Goal: Task Accomplishment & Management: Use online tool/utility

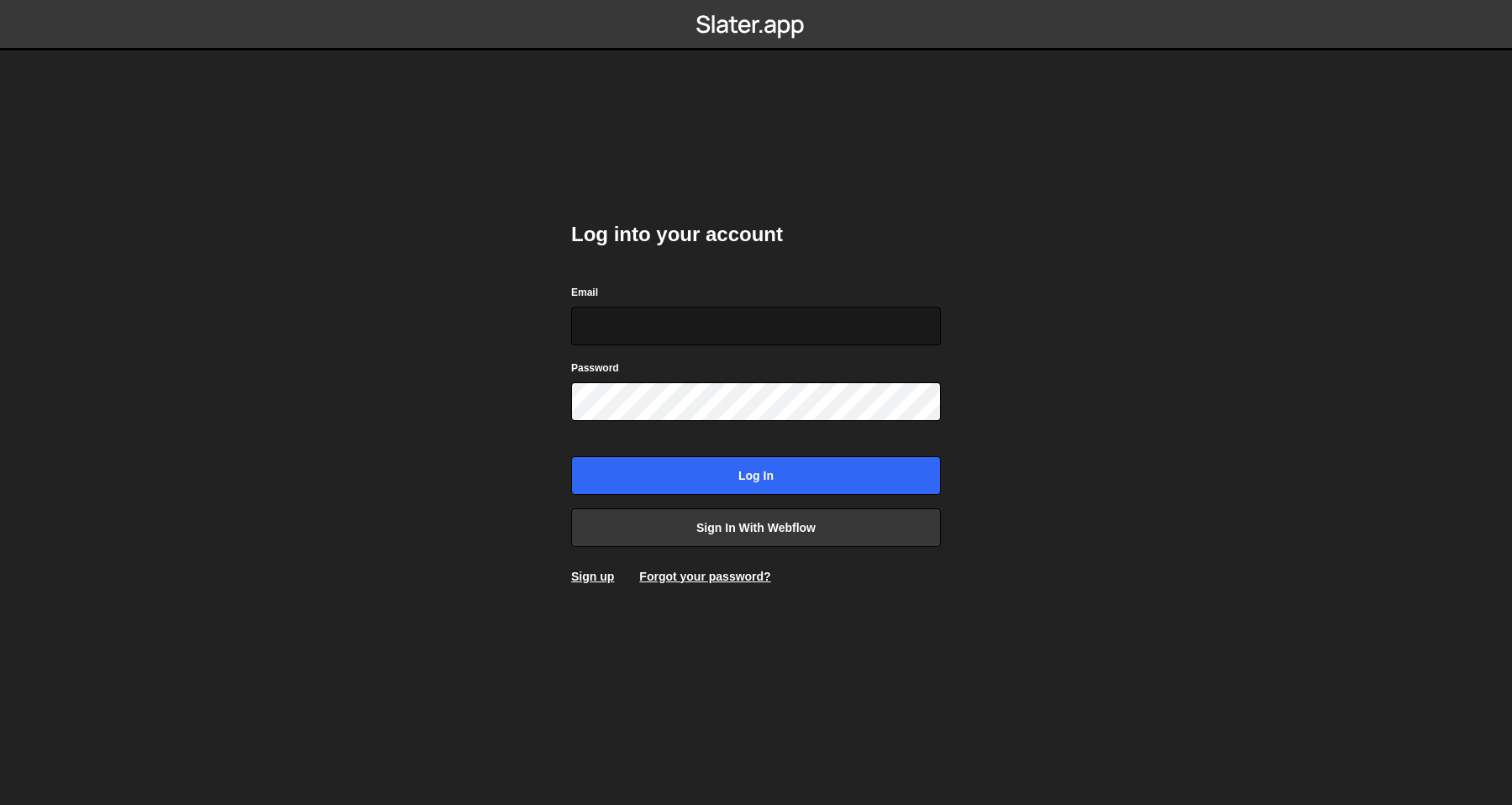
click at [778, 336] on input "Email" at bounding box center [756, 326] width 370 height 39
click at [778, 375] on div "Password" at bounding box center [756, 390] width 370 height 62
click at [783, 345] on form "Email Password Log in" at bounding box center [756, 389] width 370 height 212
click at [796, 331] on input "Email" at bounding box center [756, 326] width 370 height 39
type input "olav@crftd.nl"
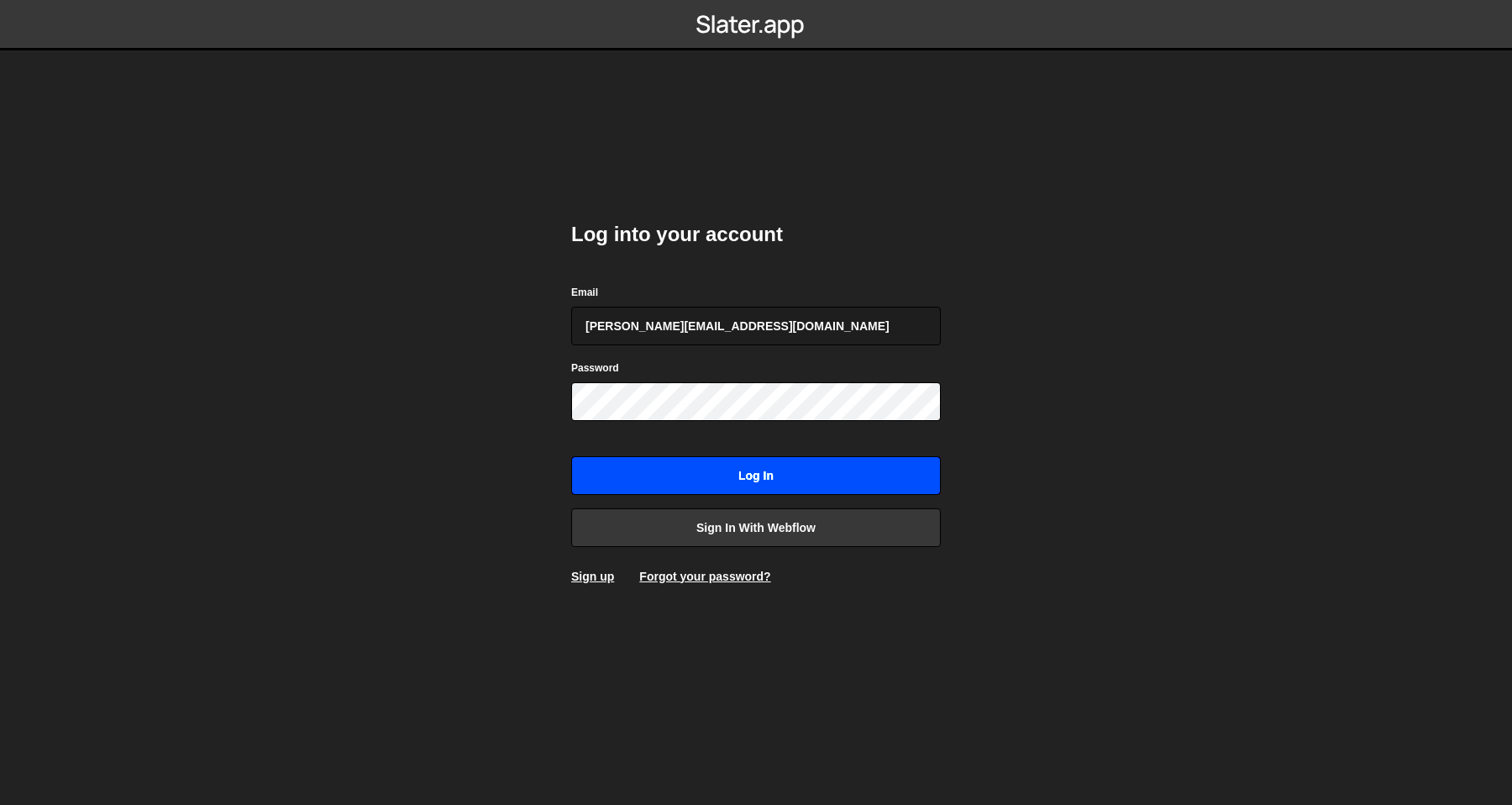
click at [735, 469] on input "Log in" at bounding box center [756, 476] width 370 height 39
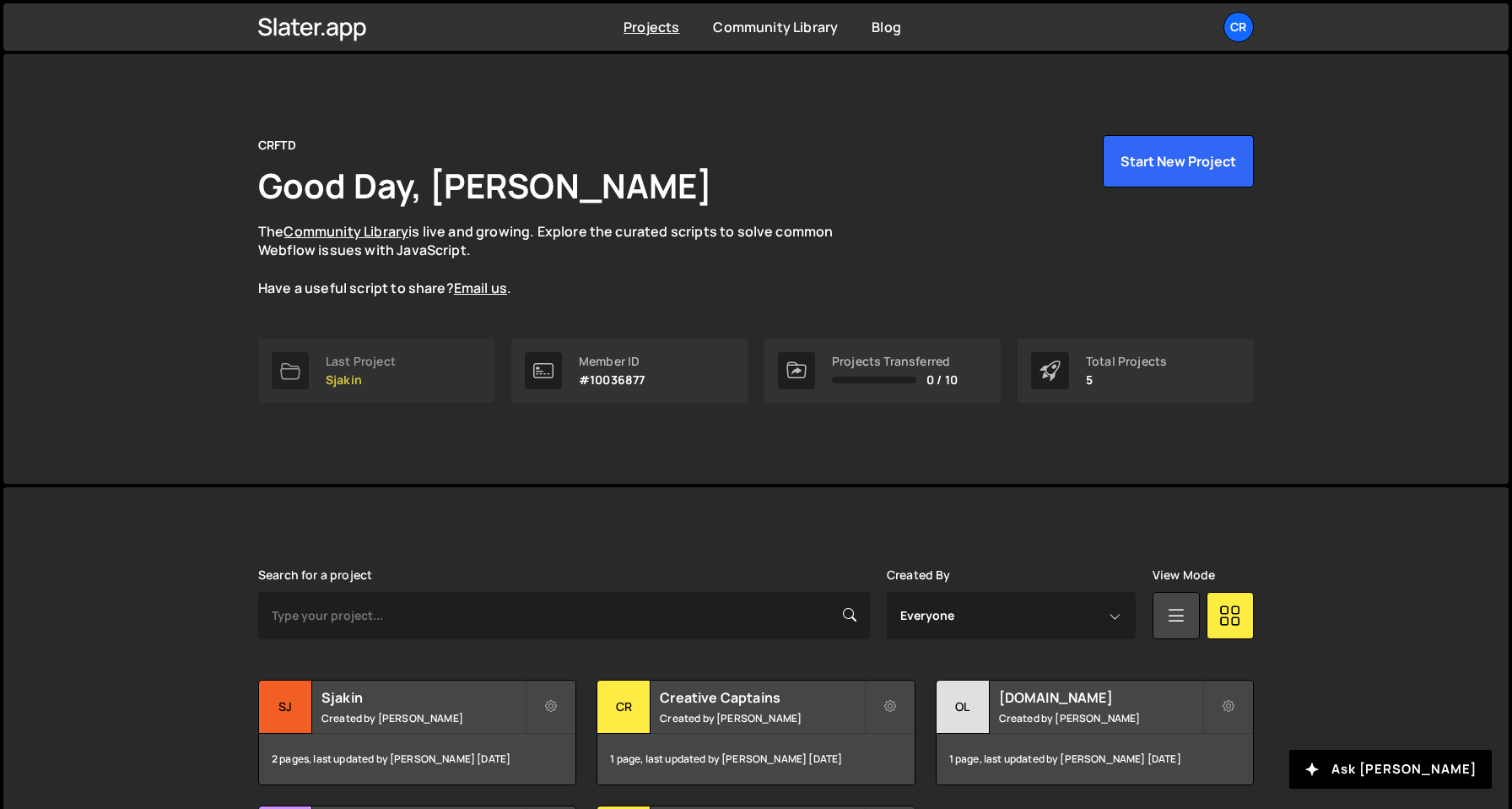
scroll to position [186, 0]
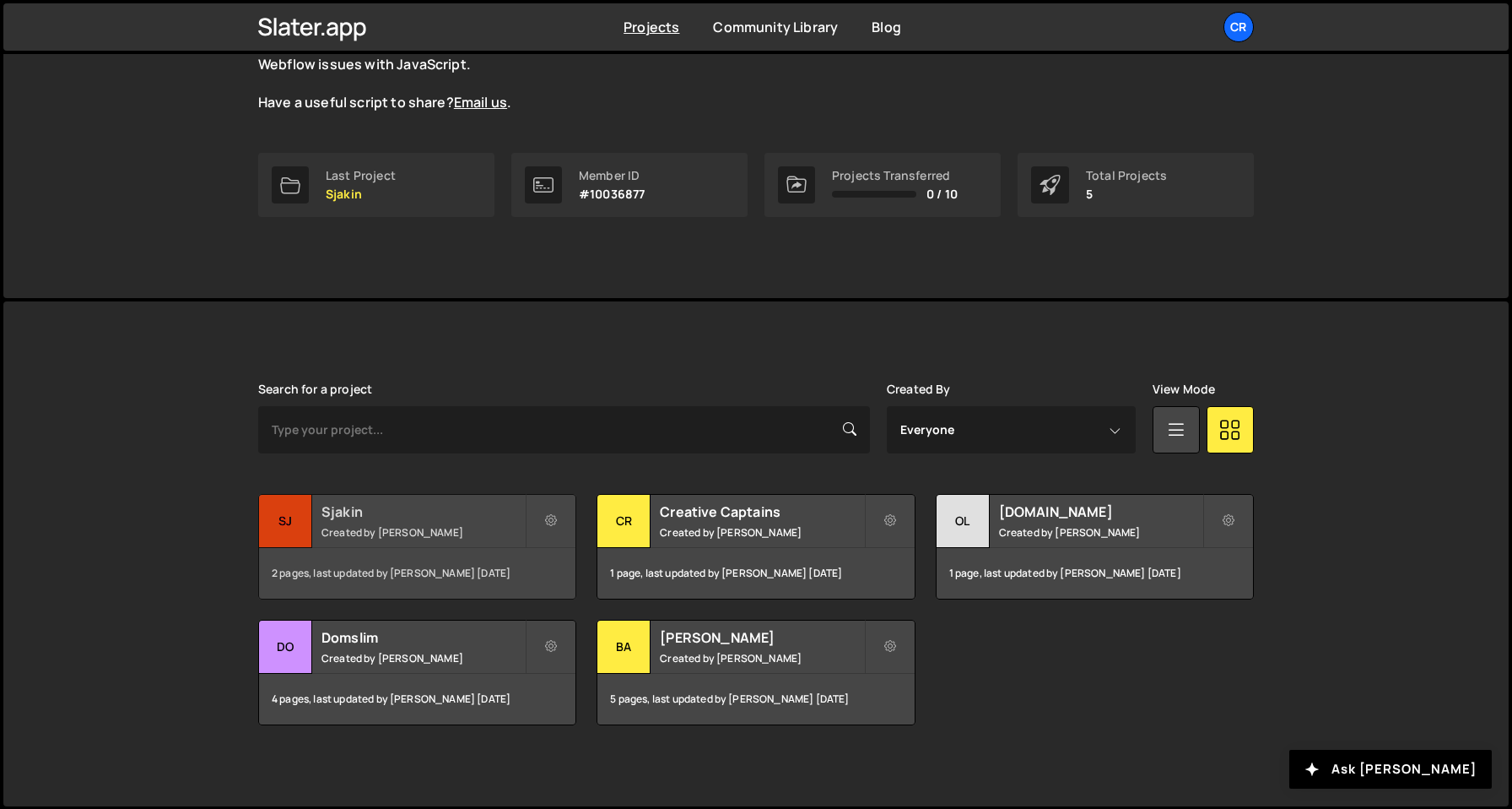
click at [374, 550] on div "2 pages, last updated by [PERSON_NAME] [DATE]" at bounding box center [417, 573] width 316 height 51
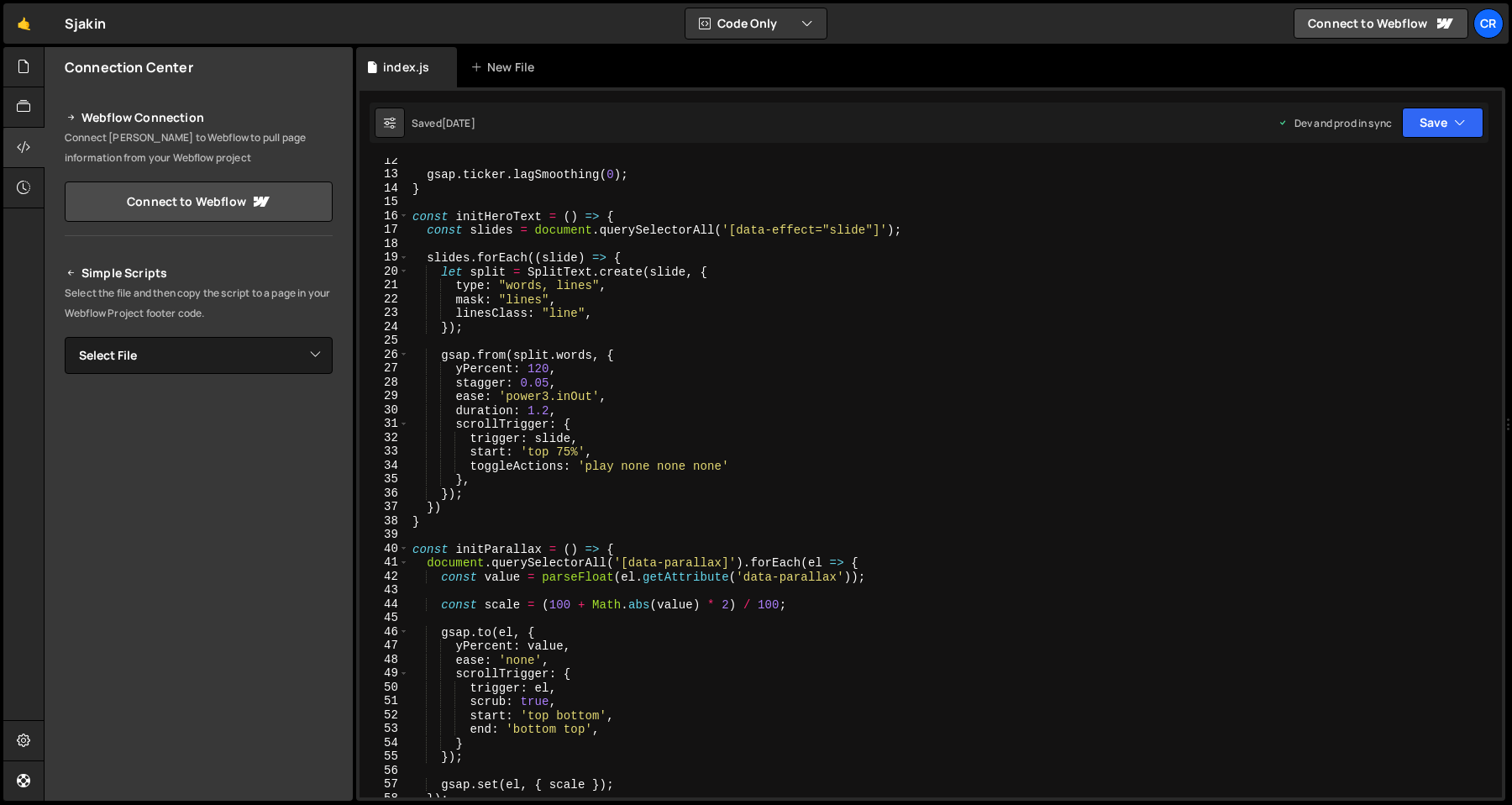
scroll to position [156, 0]
click at [720, 209] on div "gsap . ticker . lagSmoothing ( 0 ) ; } const initHeroText = ( ) => { const slid…" at bounding box center [952, 486] width 1086 height 667
type textarea "const initHeroText = () => {"
click at [675, 246] on div "gsap . ticker . lagSmoothing ( 0 ) ; } const initHeroText = ( ) => { const slid…" at bounding box center [952, 486] width 1086 height 667
click at [716, 253] on div "gsap . ticker . lagSmoothing ( 0 ) ; } const initHeroText = ( ) => { const slid…" at bounding box center [952, 486] width 1086 height 667
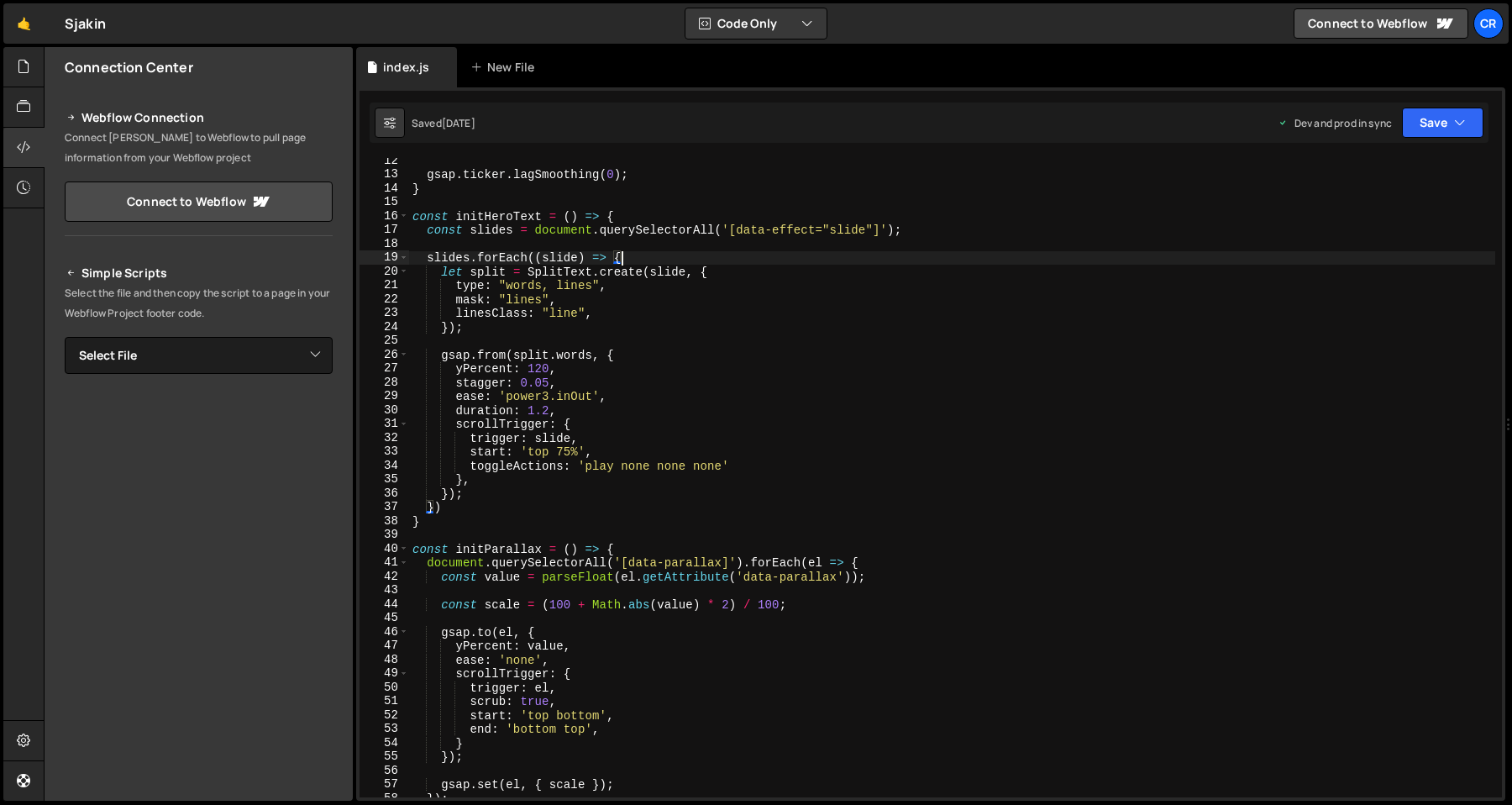
click at [804, 236] on div "gsap . ticker . lagSmoothing ( 0 ) ; } const initHeroText = ( ) => { const slid…" at bounding box center [952, 486] width 1086 height 667
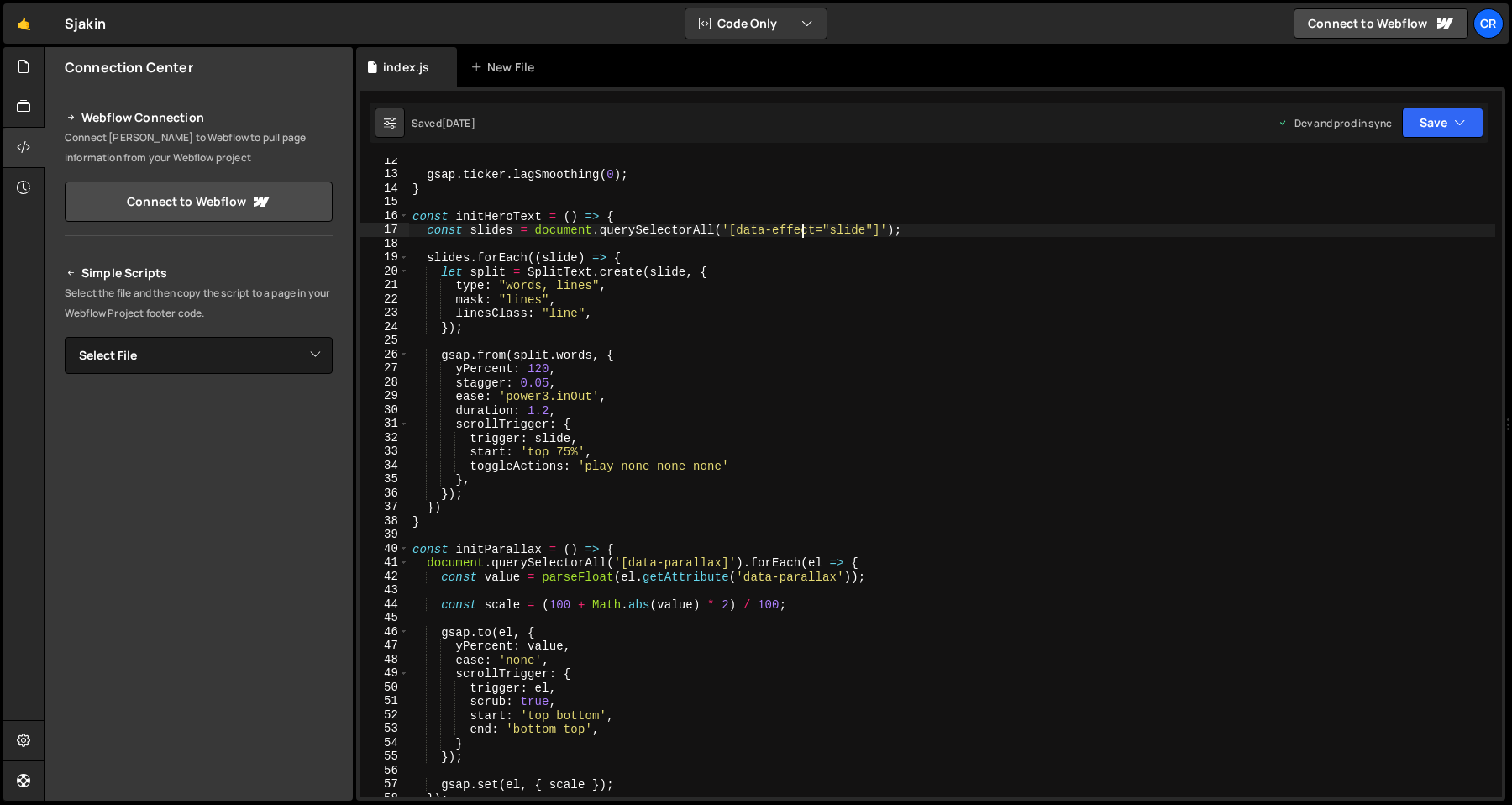
click at [782, 256] on div "gsap . ticker . lagSmoothing ( 0 ) ; } const initHeroText = ( ) => { const slid…" at bounding box center [952, 486] width 1086 height 667
type textarea "slides.forEach((slide) => {"
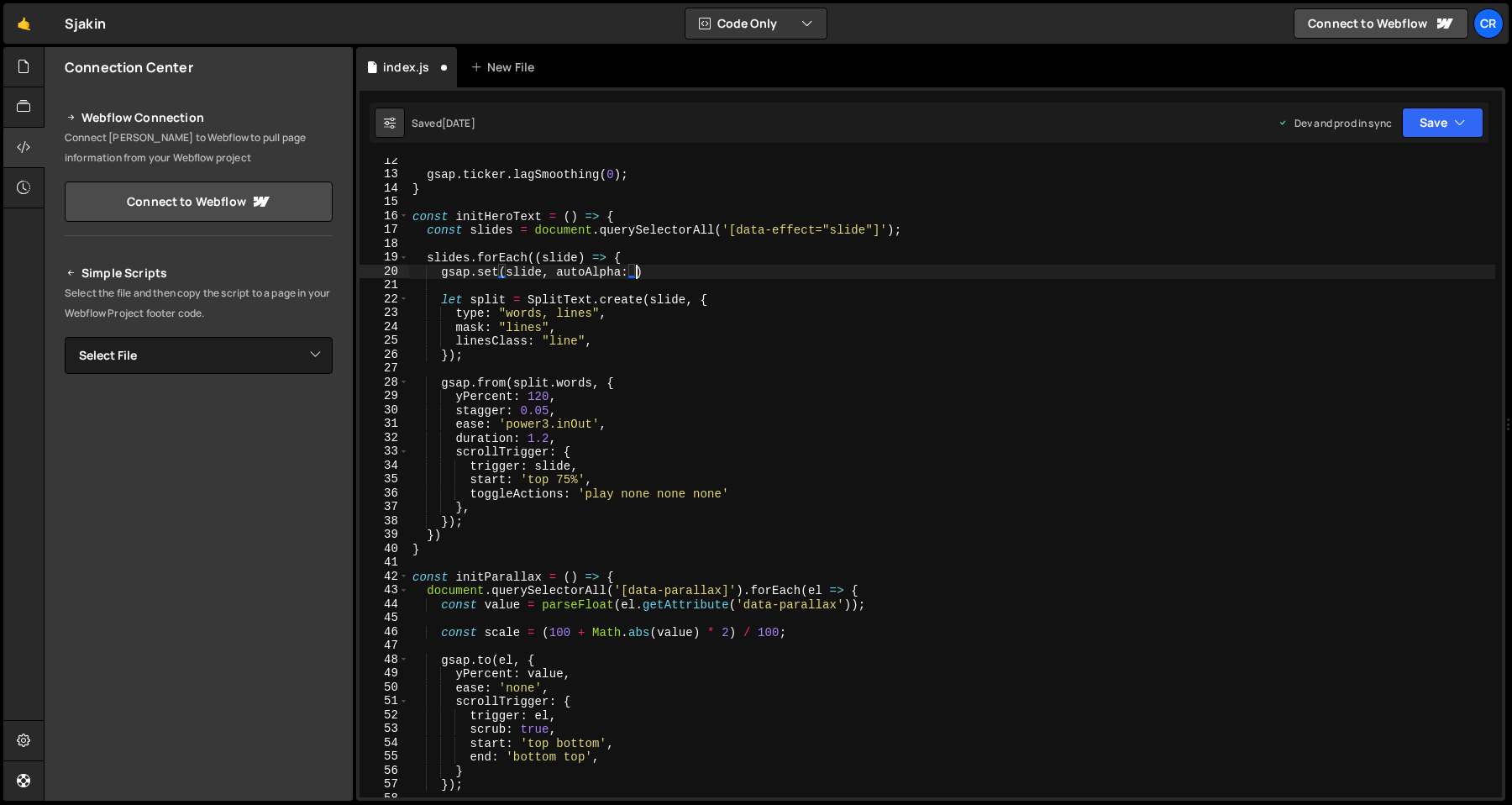
scroll to position [0, 15]
type textarea "gsap.set(slide, autoAlpha: 1)"
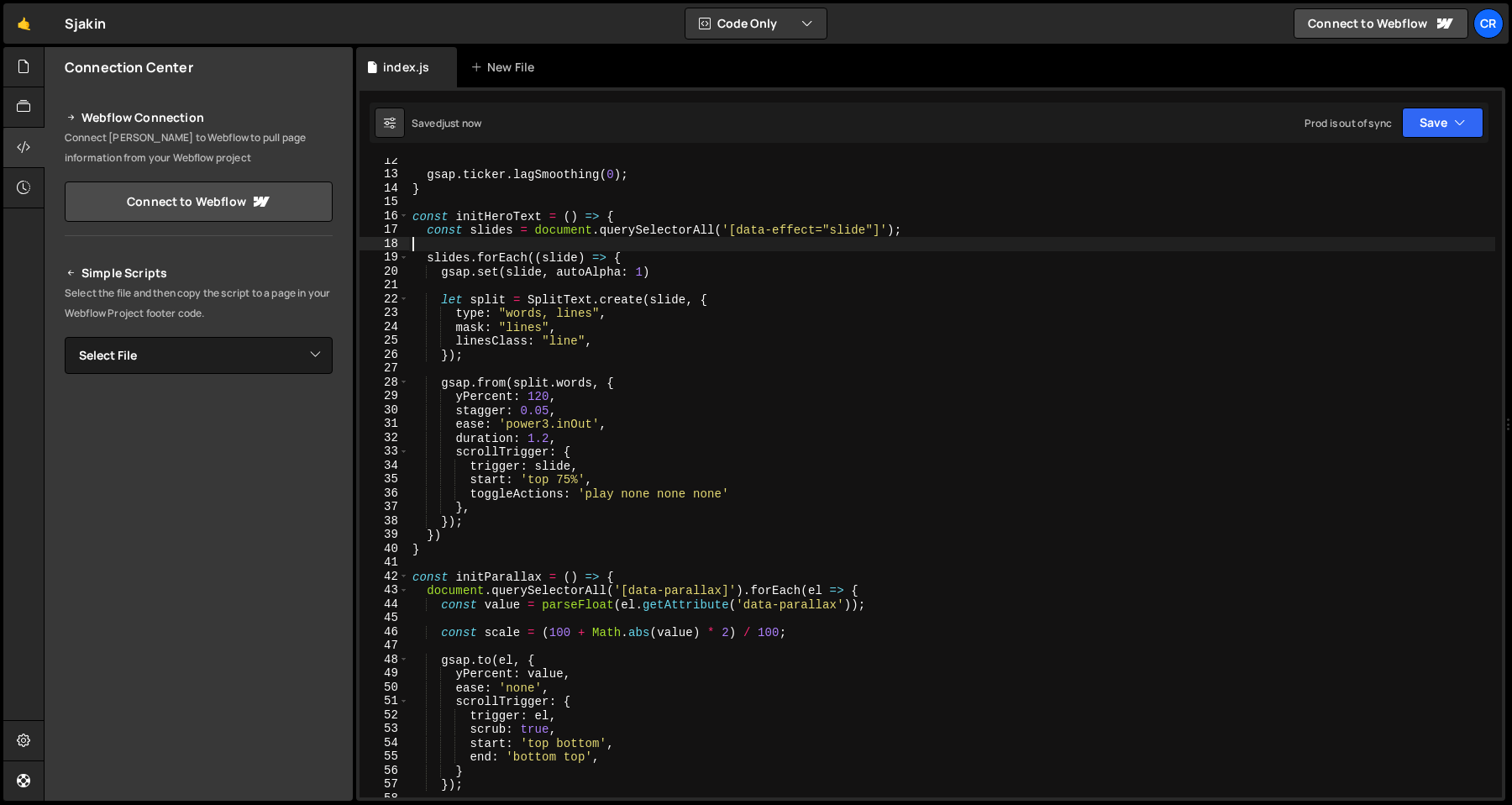
click at [697, 247] on div "gsap . ticker . lagSmoothing ( 0 ) ; } const initHeroText = ( ) => { const slid…" at bounding box center [952, 486] width 1086 height 667
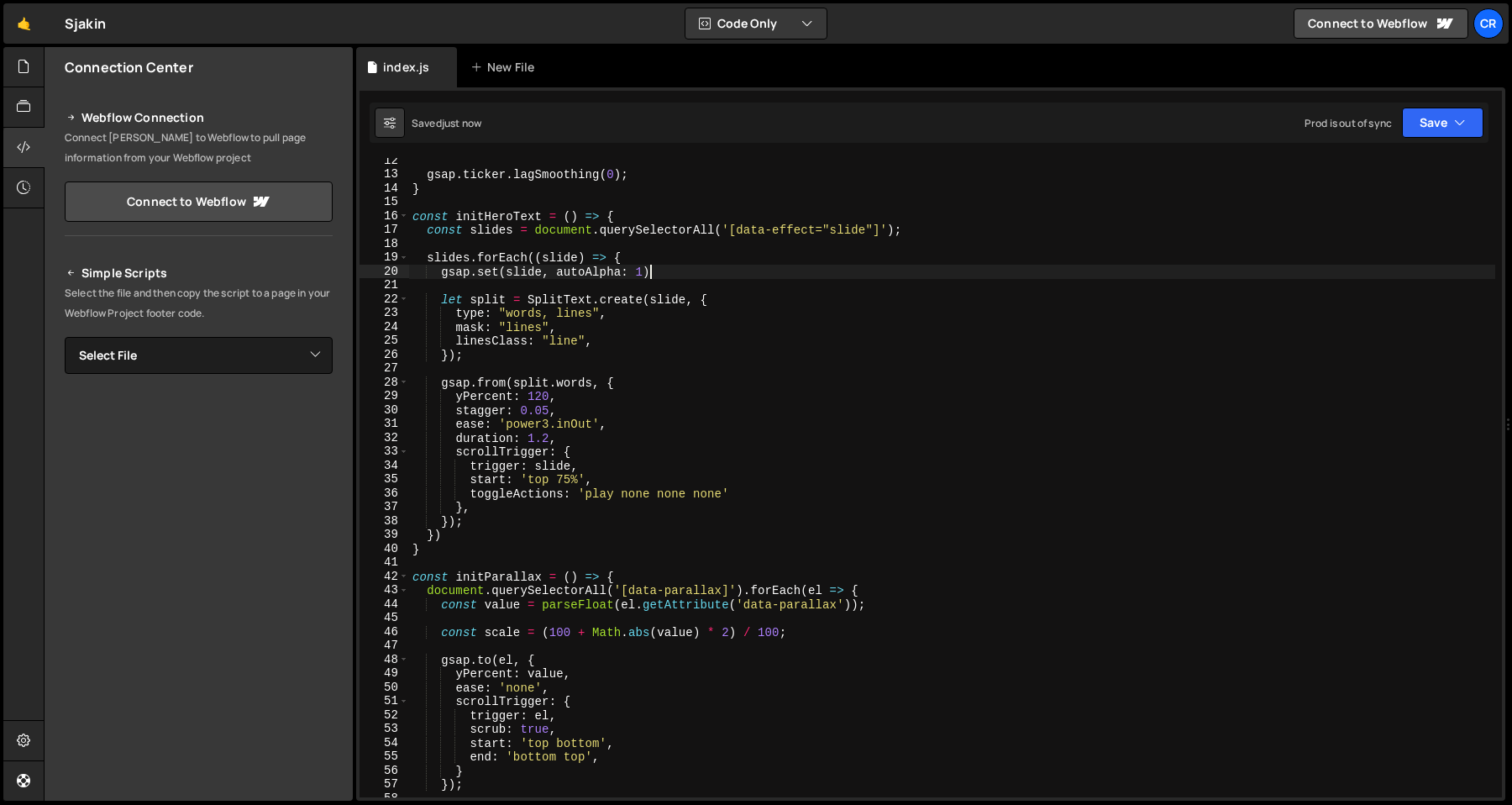
click at [697, 273] on div "gsap . ticker . lagSmoothing ( 0 ) ; } const initHeroText = ( ) => { const slid…" at bounding box center [952, 486] width 1086 height 667
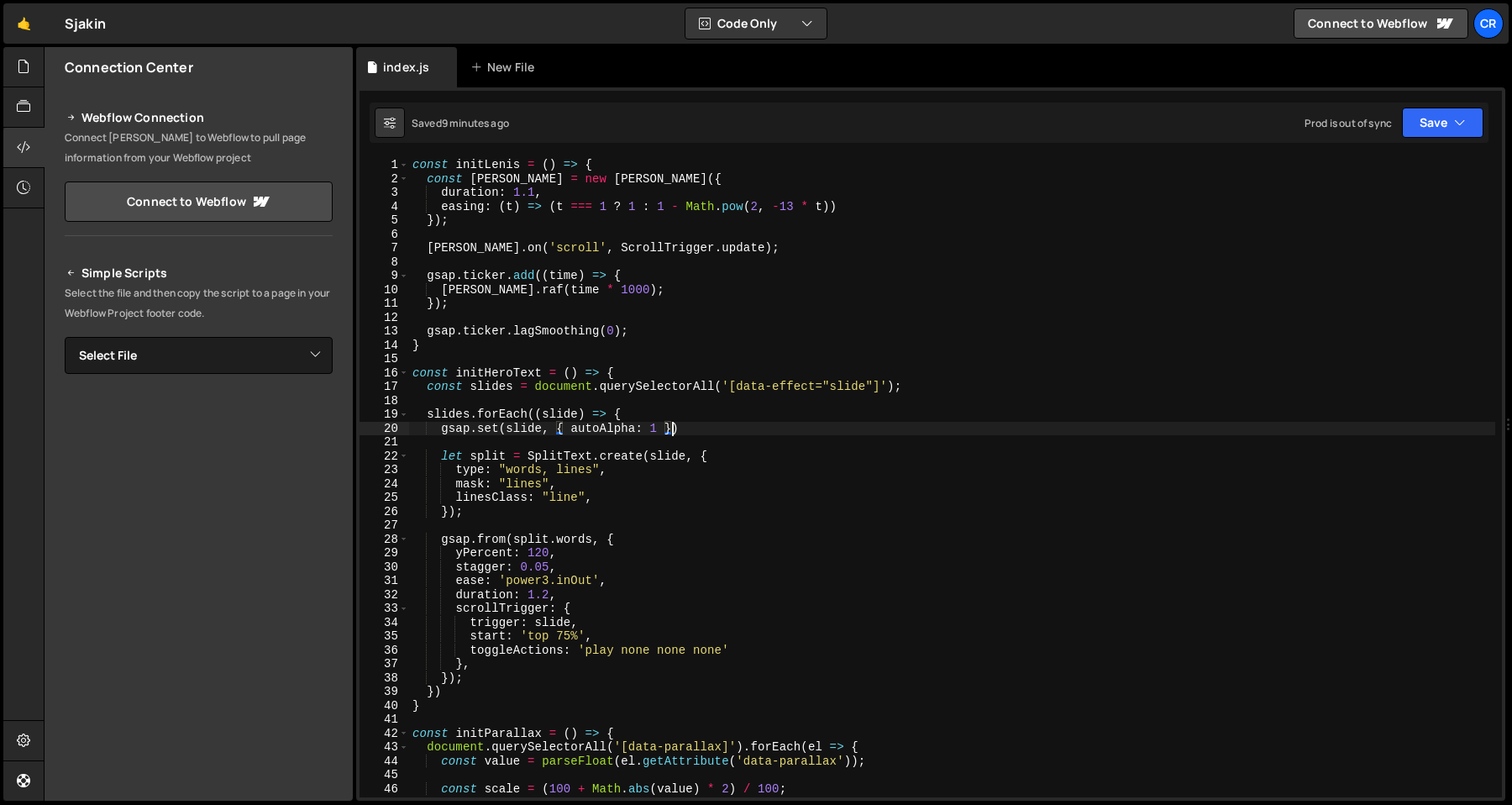
click at [628, 155] on div "gsap.set(slide, { autoAlpha: 1 }) 1 2 3 4 5 6 7 8 9 10 11 12 13 14 15 16 17 18 …" at bounding box center [931, 444] width 1149 height 713
click at [629, 166] on div "const initLenis = ( ) => { const lenis = new Lenis ({ duration : 1.1 , easing :…" at bounding box center [952, 491] width 1086 height 667
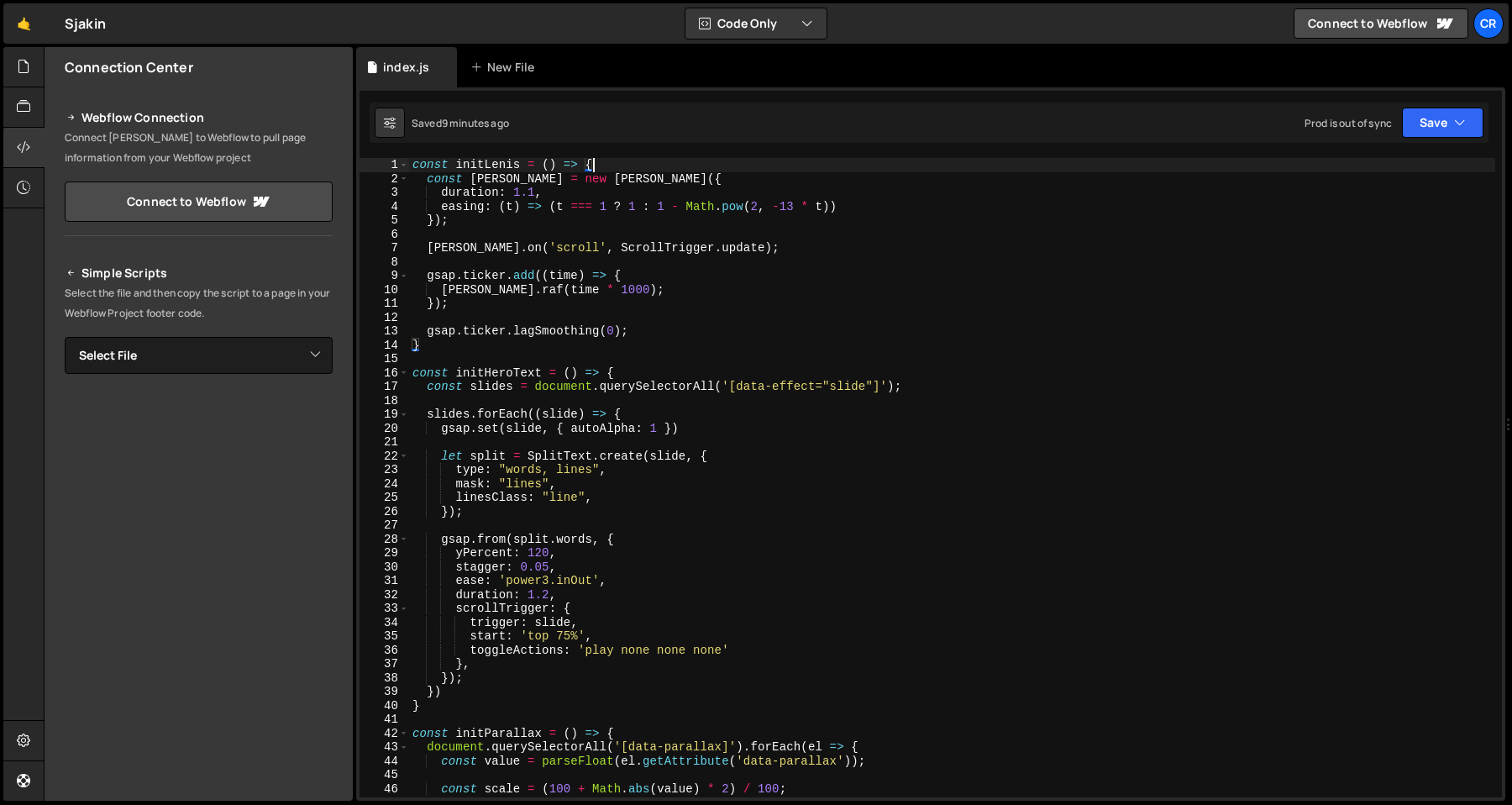
click at [601, 190] on div "const initLenis = ( ) => { const lenis = new Lenis ({ duration : 1.1 , easing :…" at bounding box center [952, 491] width 1086 height 667
click at [613, 247] on div "const initLenis = ( ) => { const lenis = new Lenis ({ duration : 1.1 , easing :…" at bounding box center [952, 491] width 1086 height 667
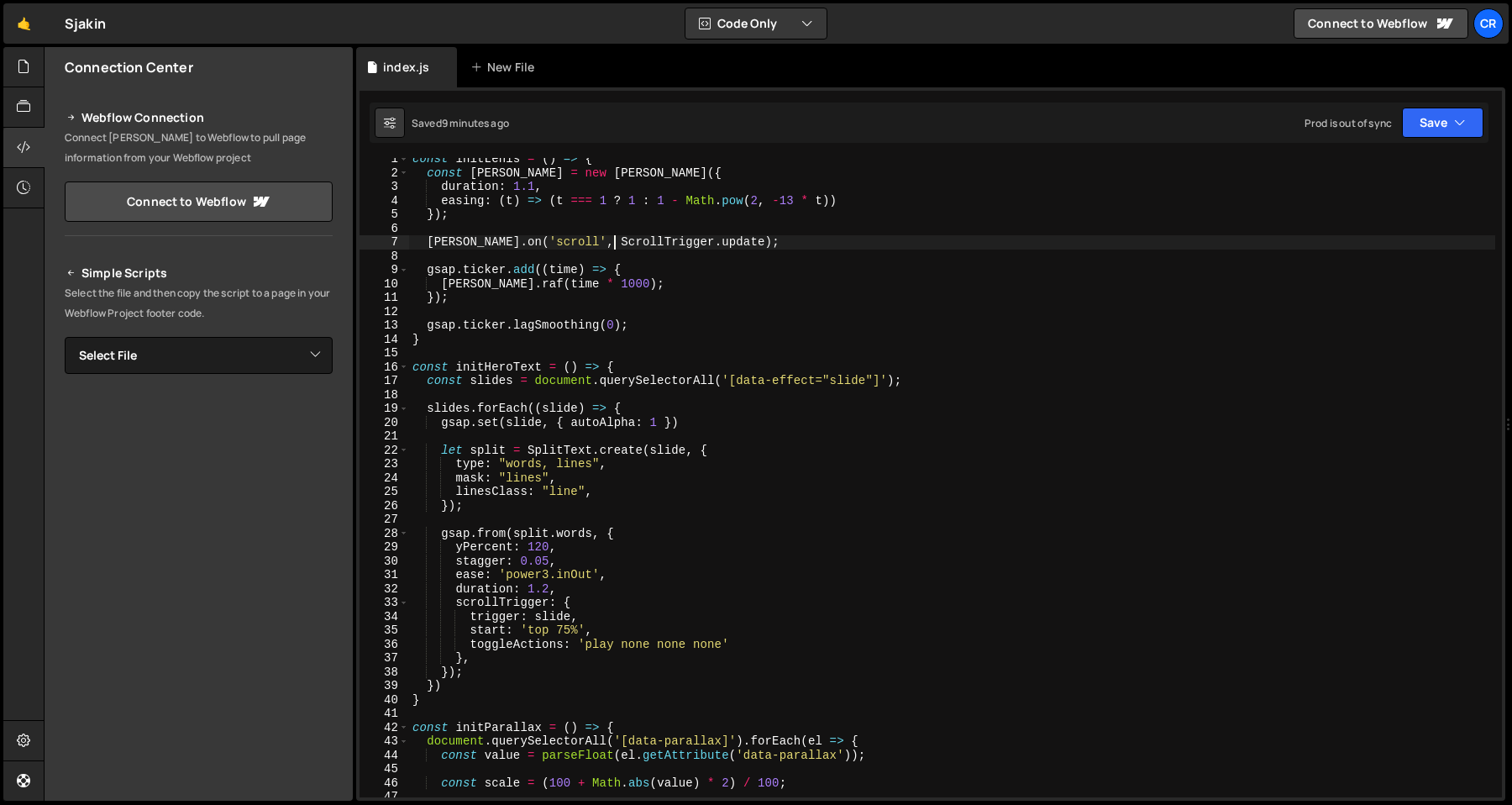
scroll to position [65, 0]
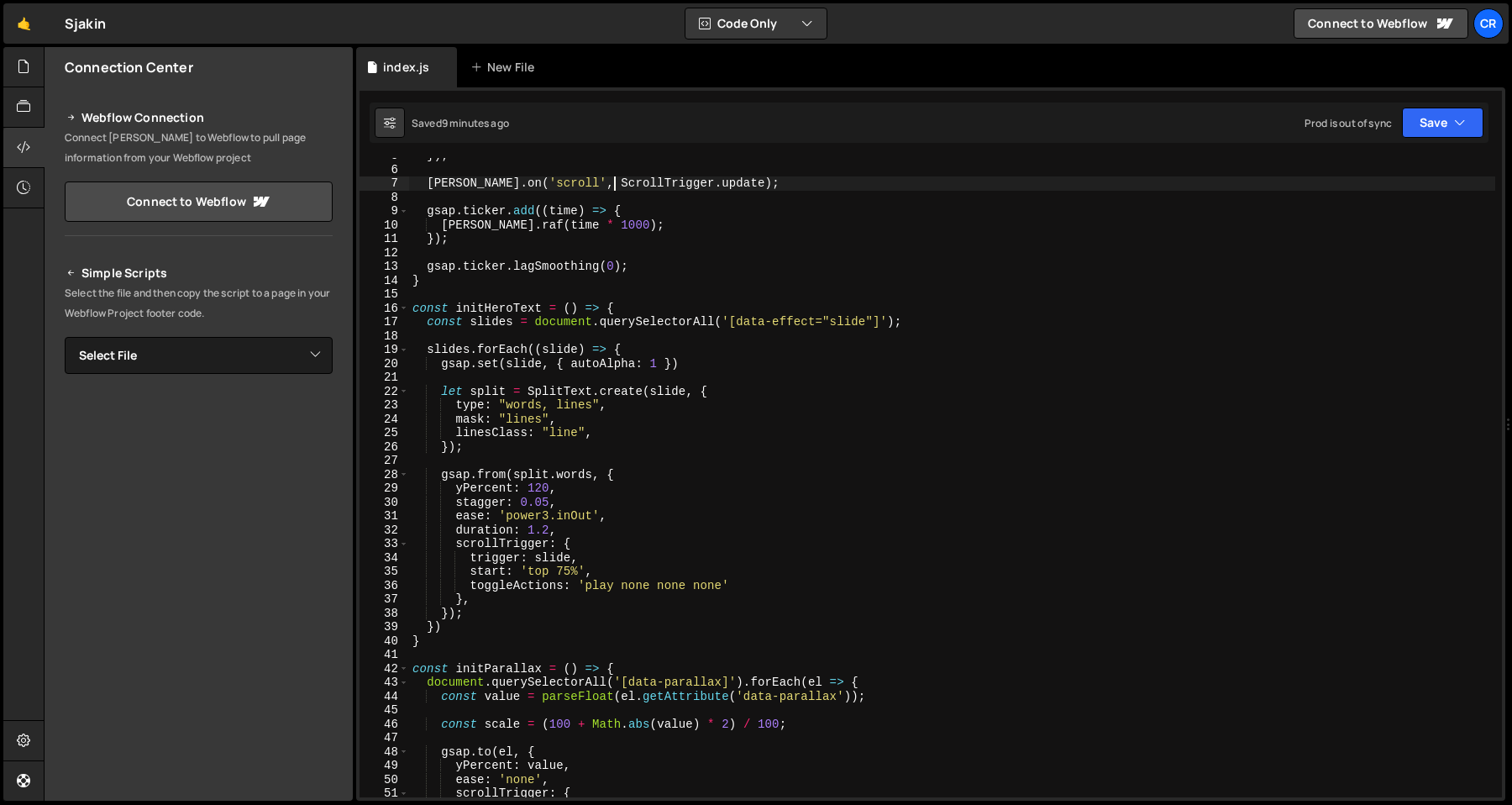
click at [512, 319] on div "}) ; lenis . on ( 'scroll' , ScrollTrigger . update ) ; gsap . ticker . add (( …" at bounding box center [952, 482] width 1086 height 667
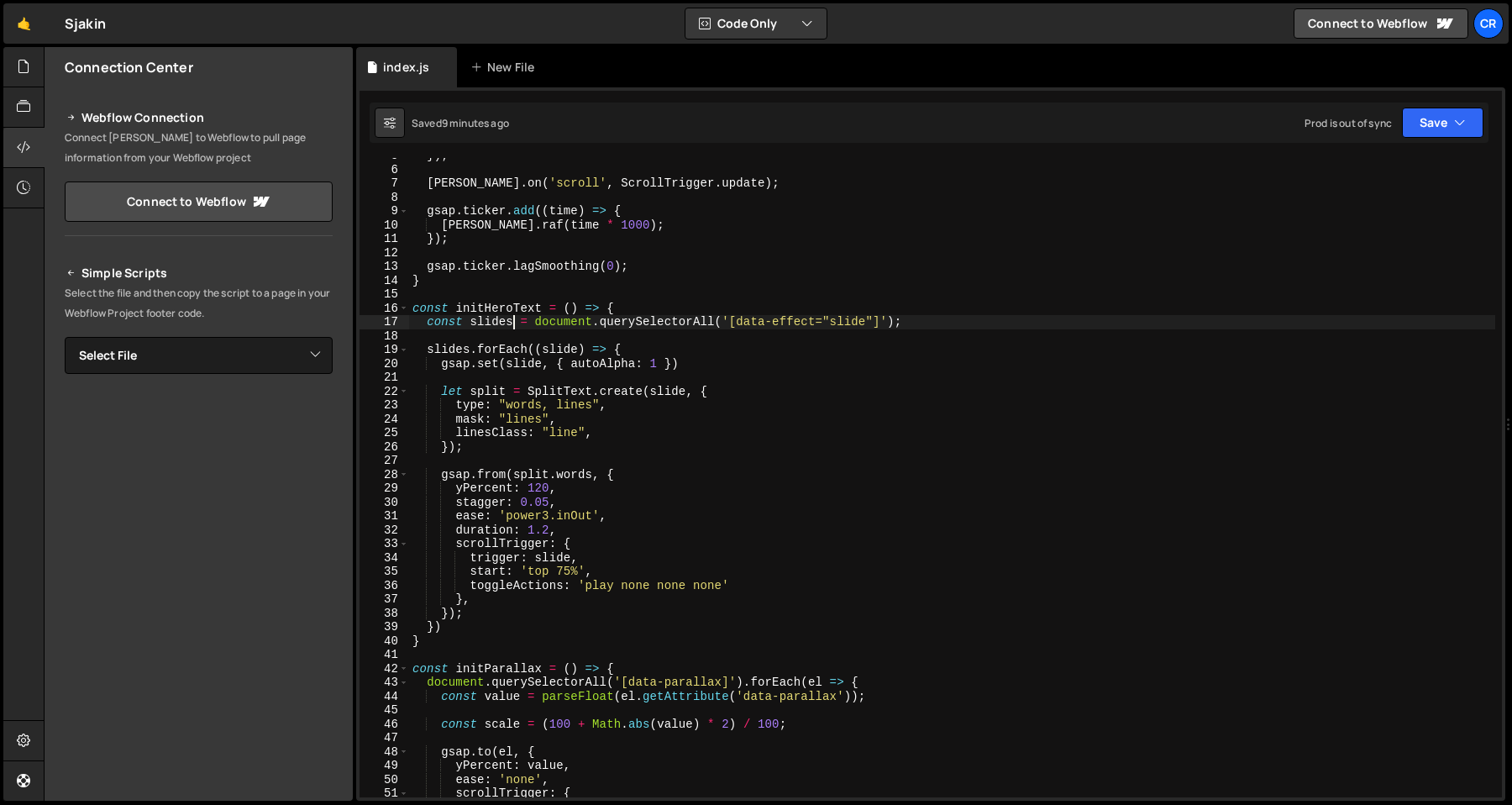
click at [517, 309] on div "}) ; lenis . on ( 'scroll' , ScrollTrigger . update ) ; gsap . ticker . add (( …" at bounding box center [952, 482] width 1086 height 667
type textarea "const initSlide = () => {"
click at [499, 301] on div "}) ; lenis . on ( 'scroll' , ScrollTrigger . update ) ; gsap . ticker . add (( …" at bounding box center [952, 482] width 1086 height 667
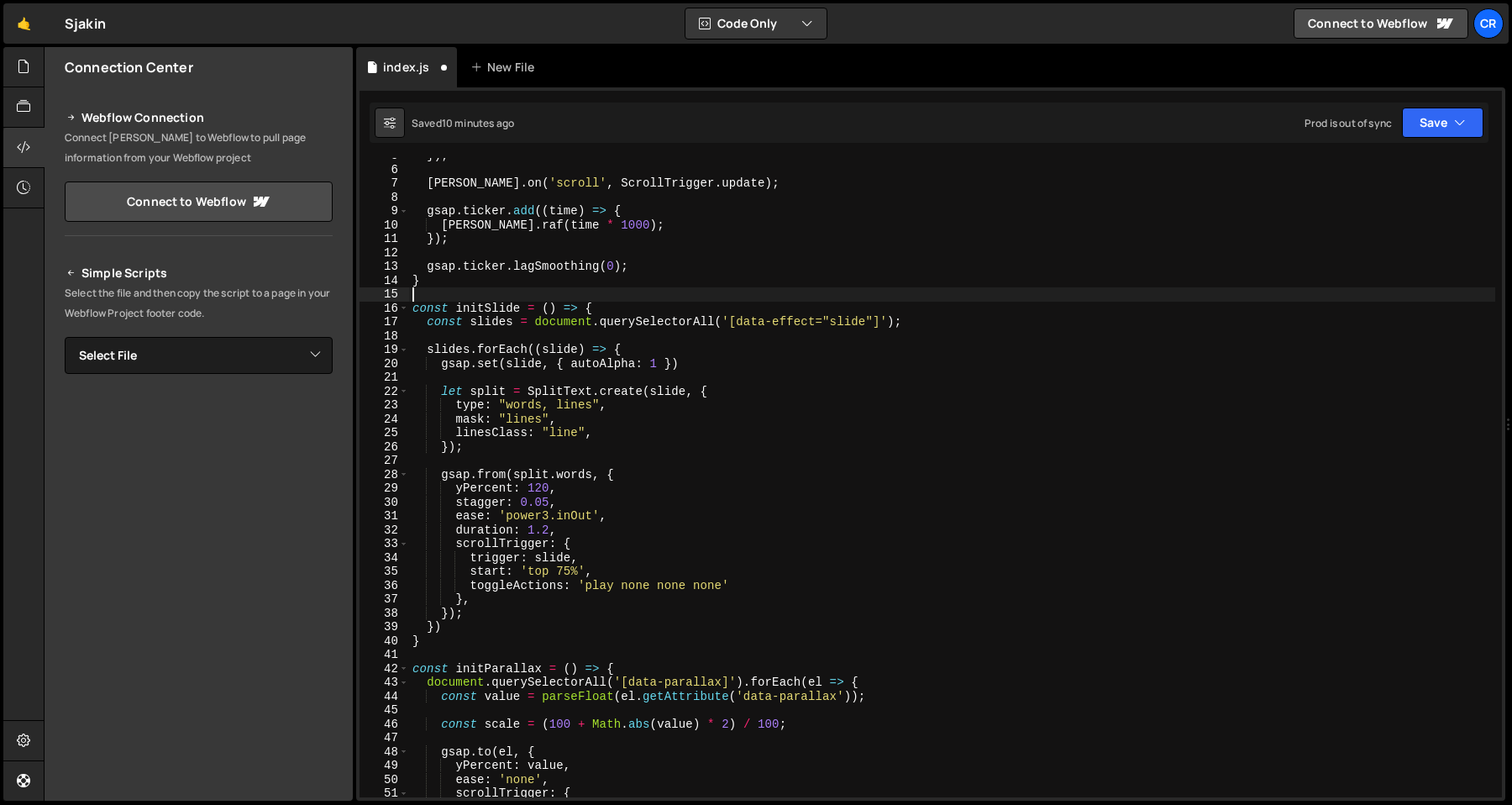
scroll to position [0, 0]
click at [517, 310] on div "}) ; lenis . on ( 'scroll' , ScrollTrigger . update ) ; gsap . ticker . add (( …" at bounding box center [952, 482] width 1086 height 667
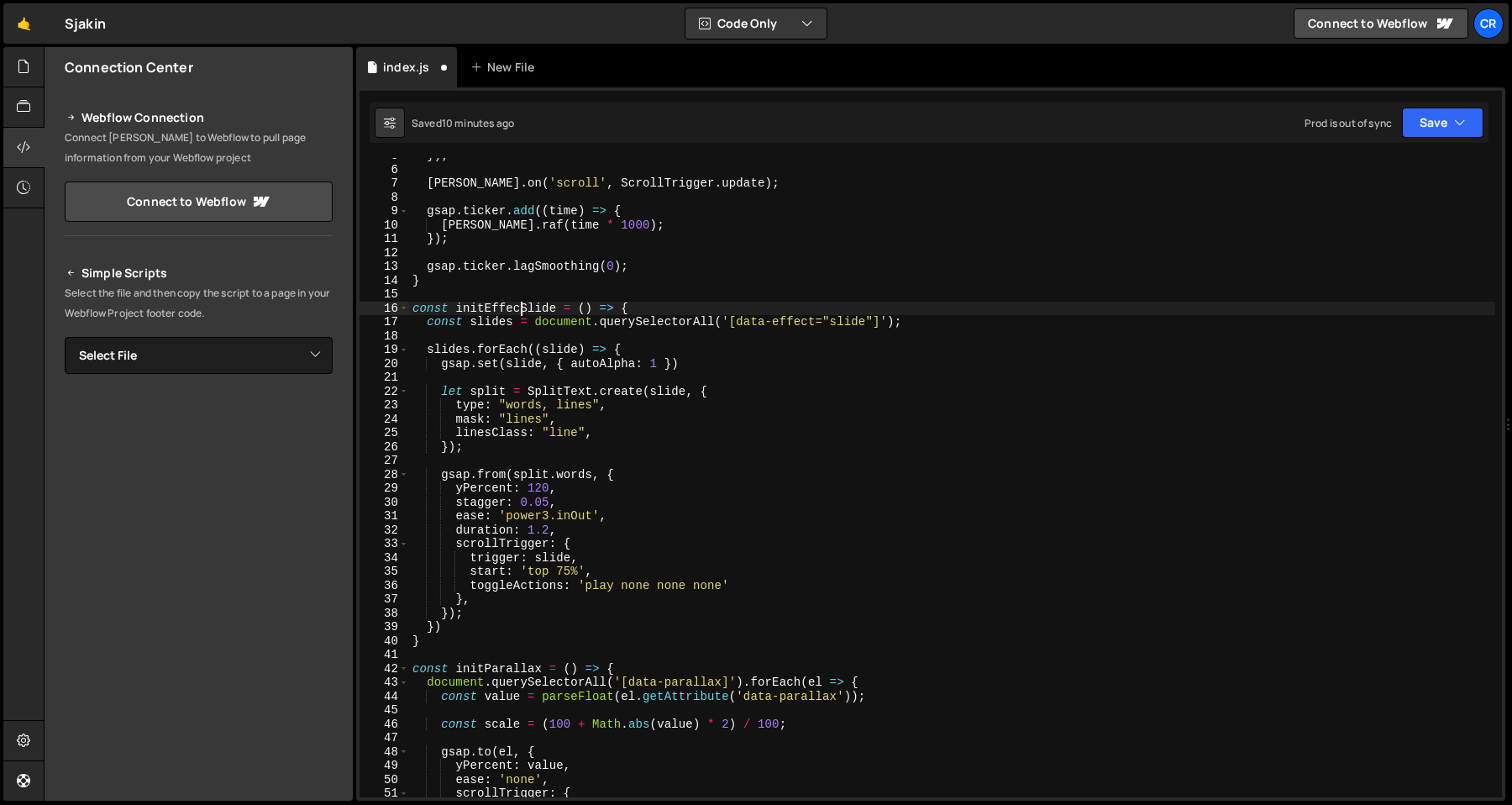
scroll to position [0, 7]
click at [507, 314] on div "}) ; lenis . on ( 'scroll' , ScrollTrigger . update ) ; gsap . ticker . add (( …" at bounding box center [952, 482] width 1086 height 667
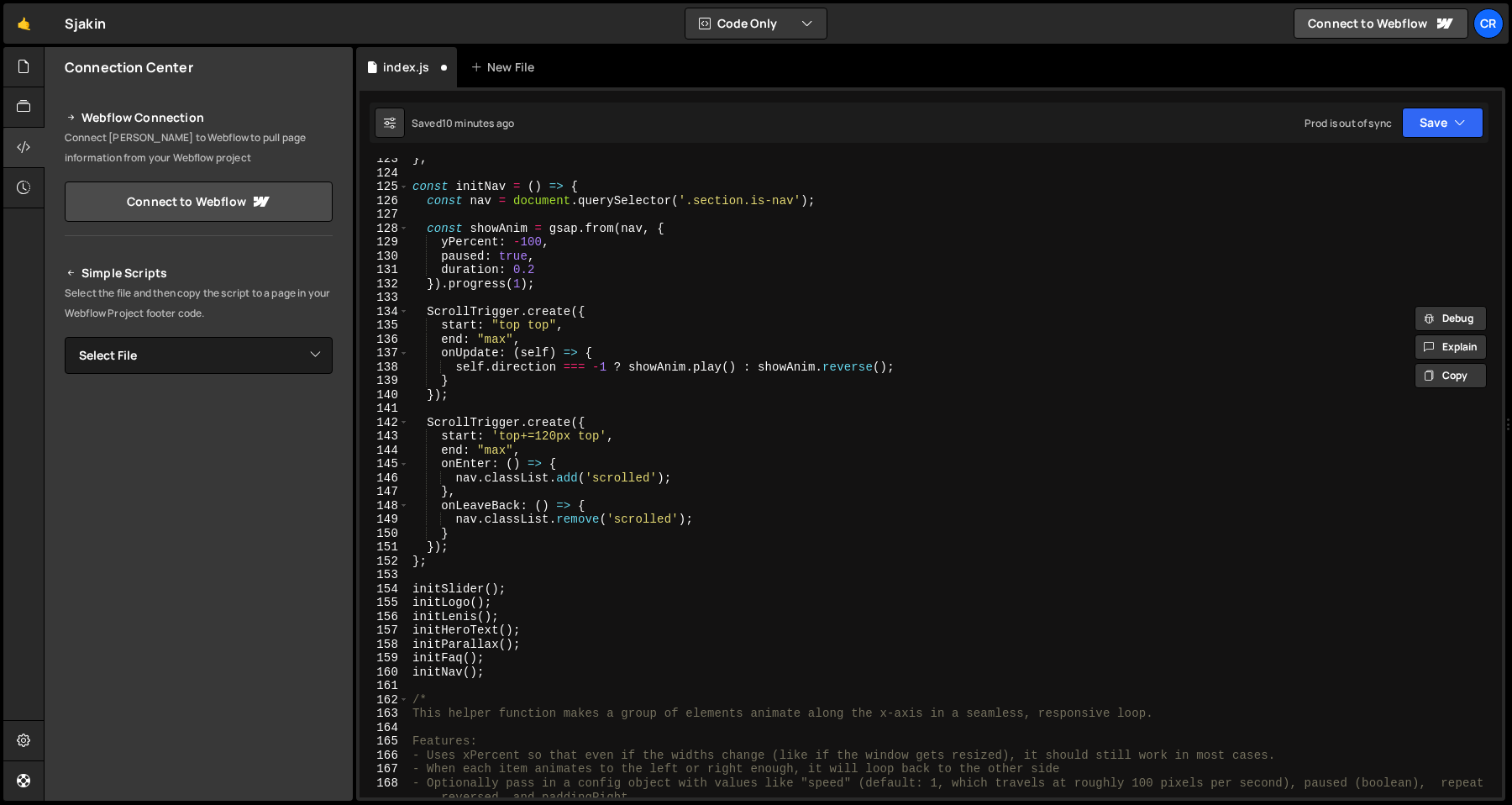
scroll to position [1727, 0]
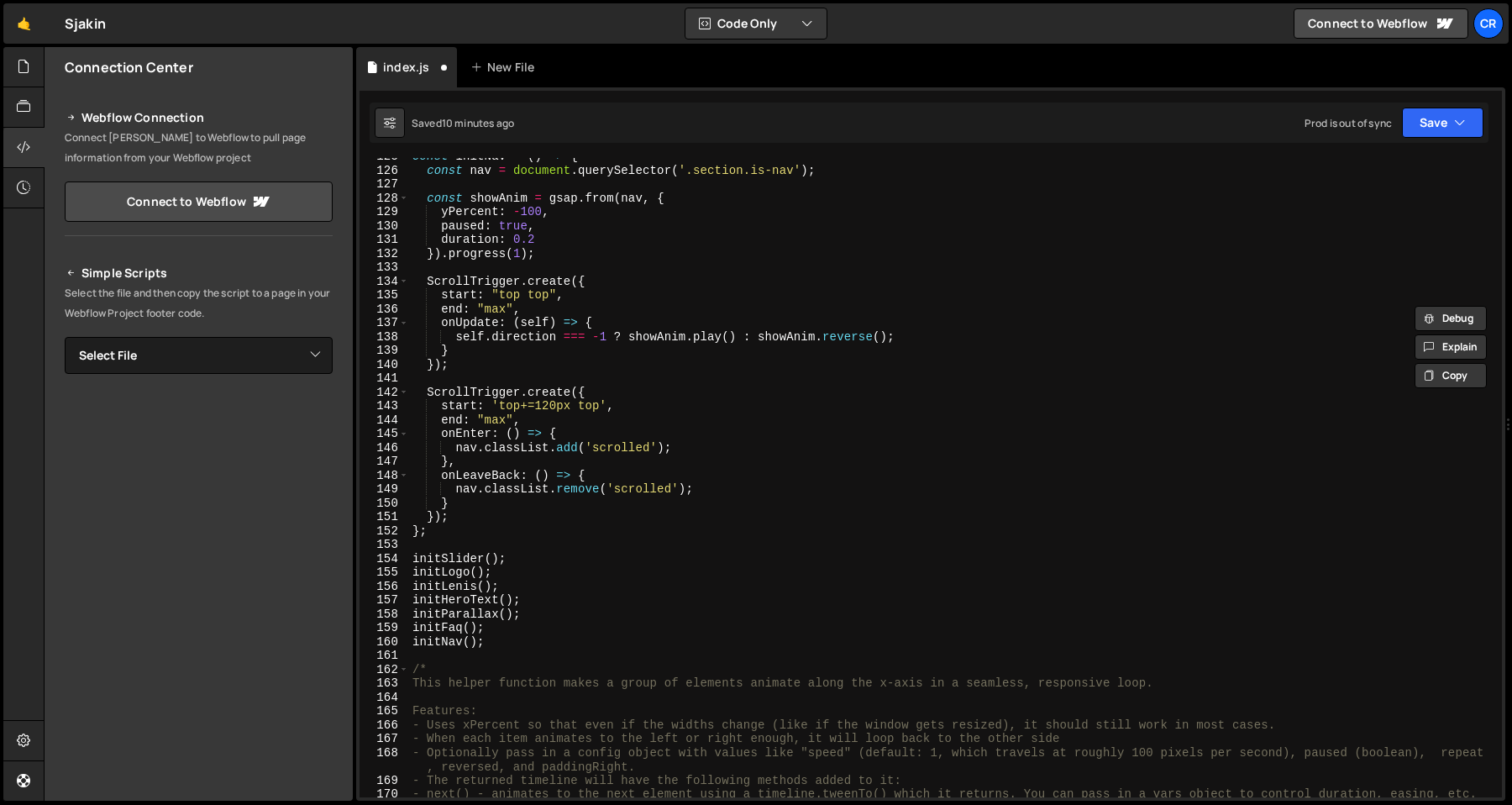
click at [456, 603] on div "const initNav = ( ) => { const nav = document . querySelector ( '.section.is-na…" at bounding box center [952, 490] width 1086 height 681
paste textarea "EffectSlide"
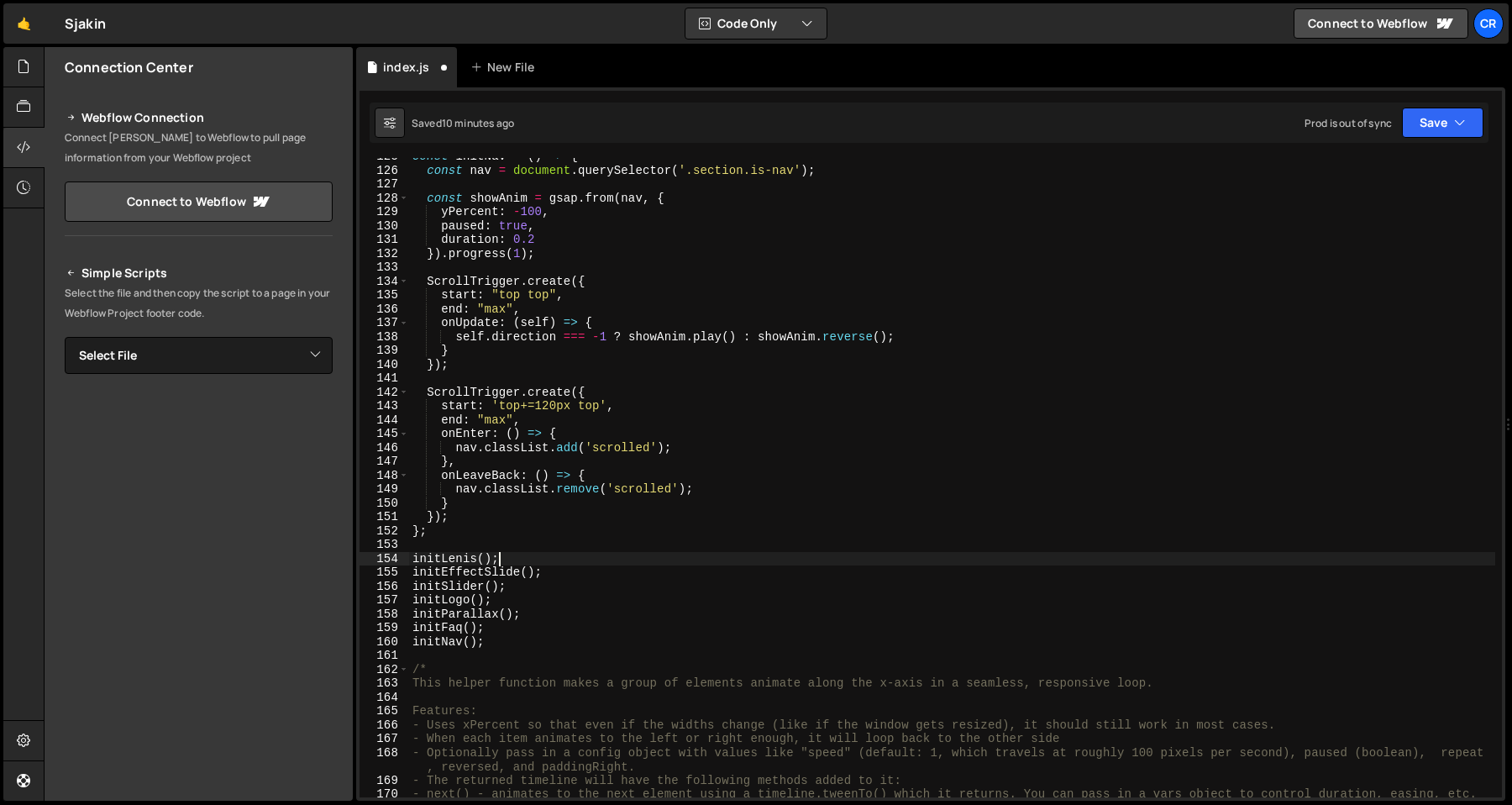
type textarea "initEffectSlide();"
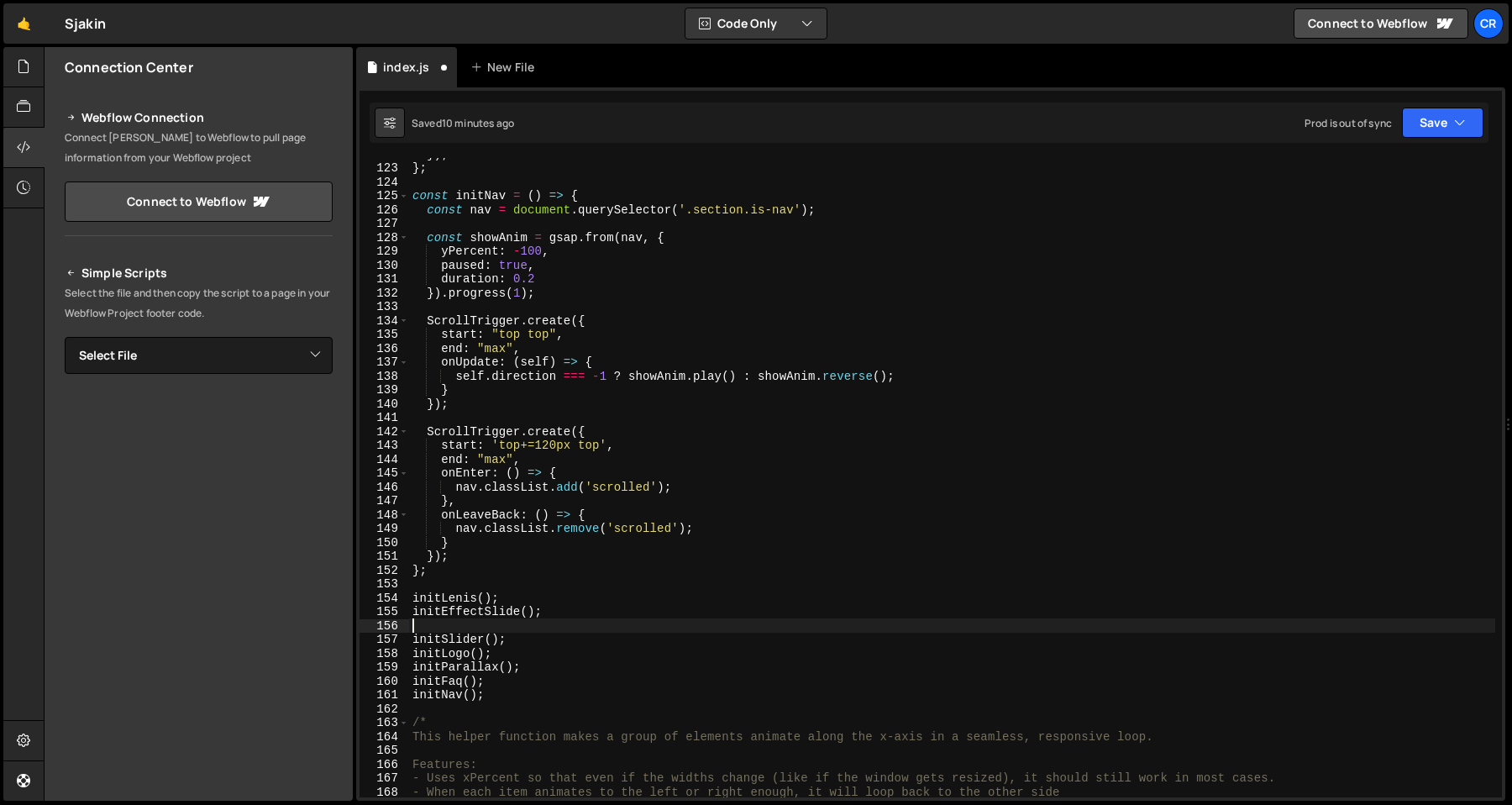
scroll to position [1704, 0]
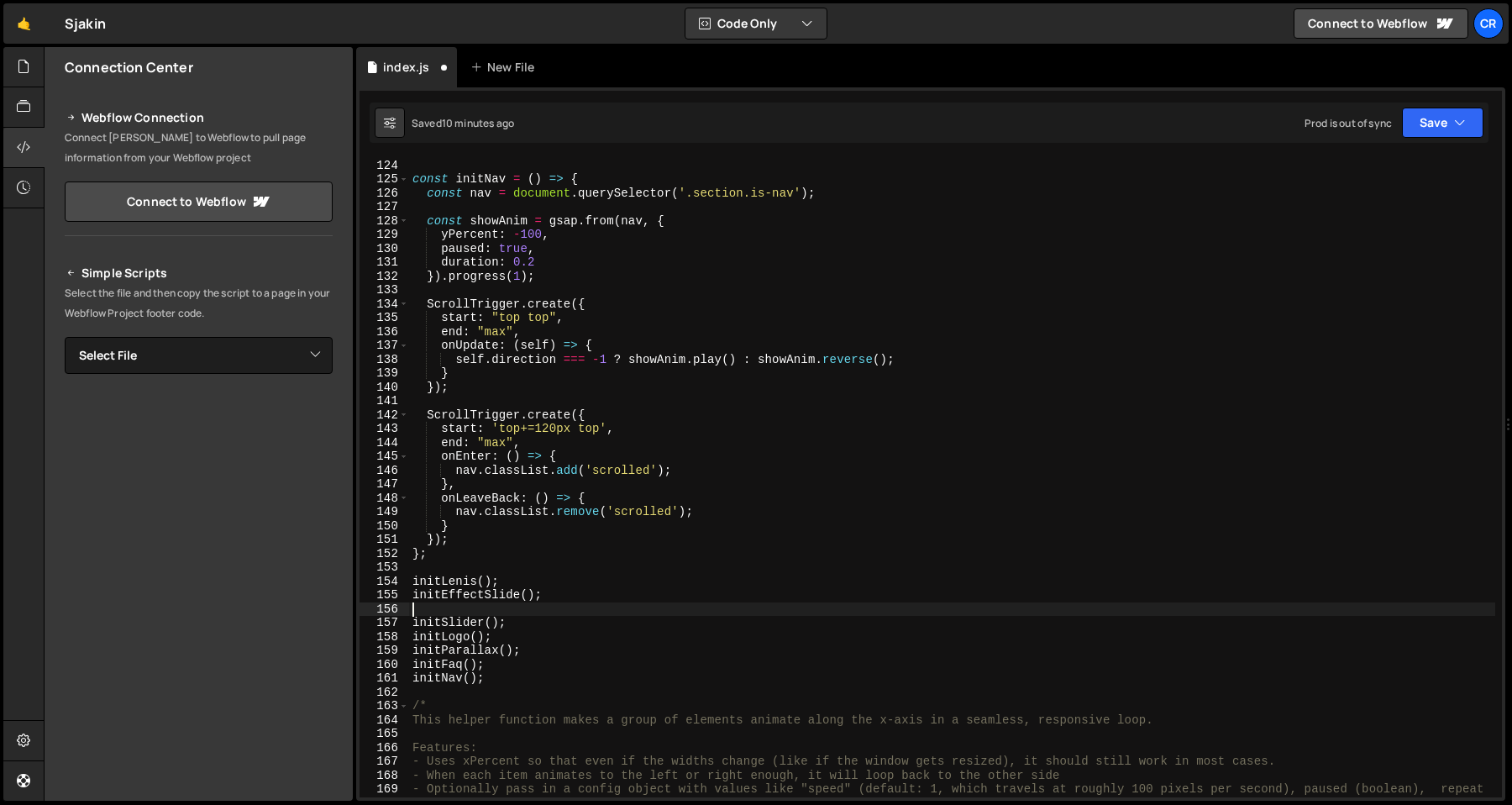
click at [552, 667] on div "} ; const initNav = ( ) => { const nav = document . querySelector ( '.section.i…" at bounding box center [952, 485] width 1086 height 681
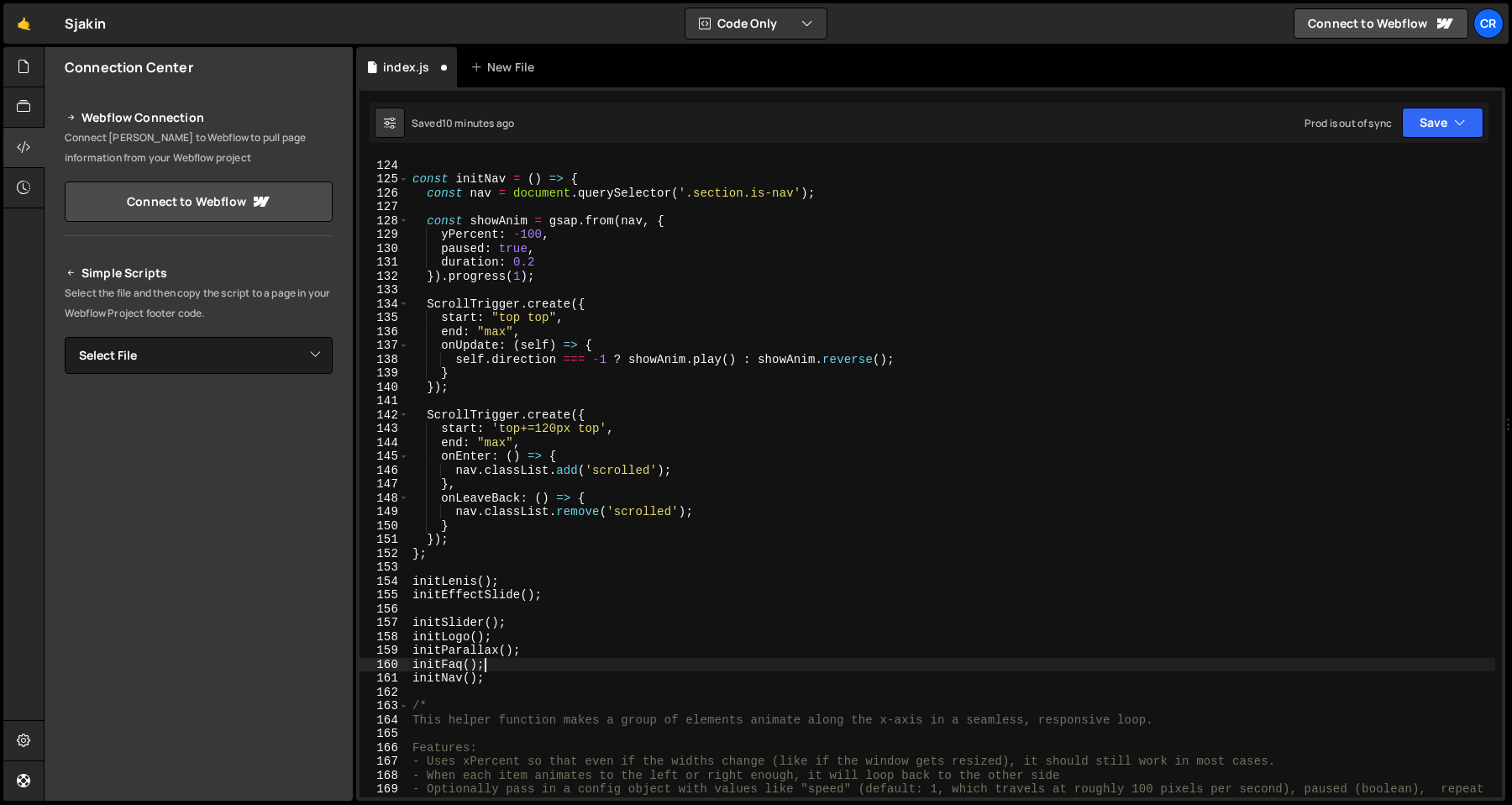
type textarea "initParallax();"
type textarea "initFaq();"
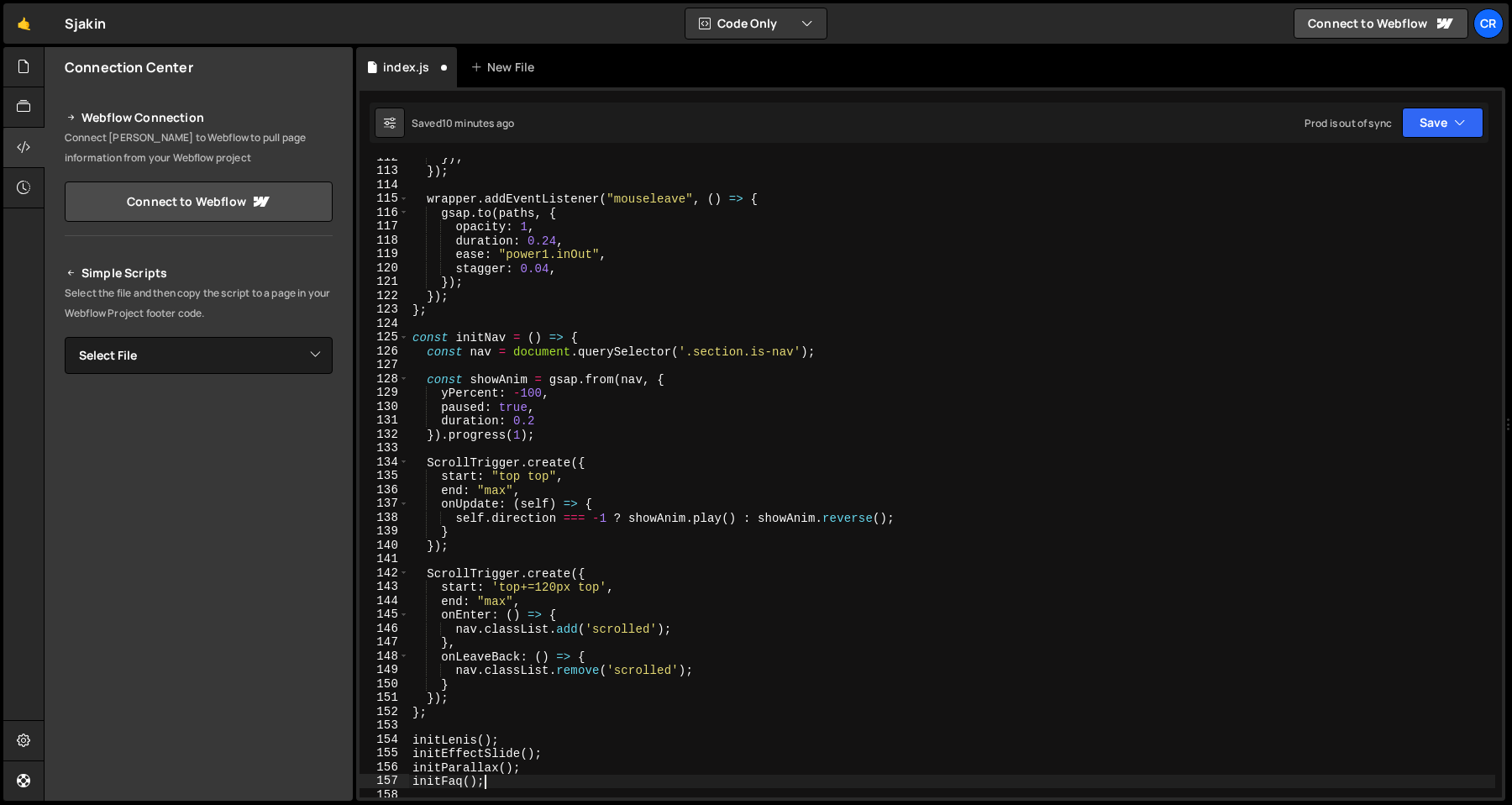
scroll to position [1781, 0]
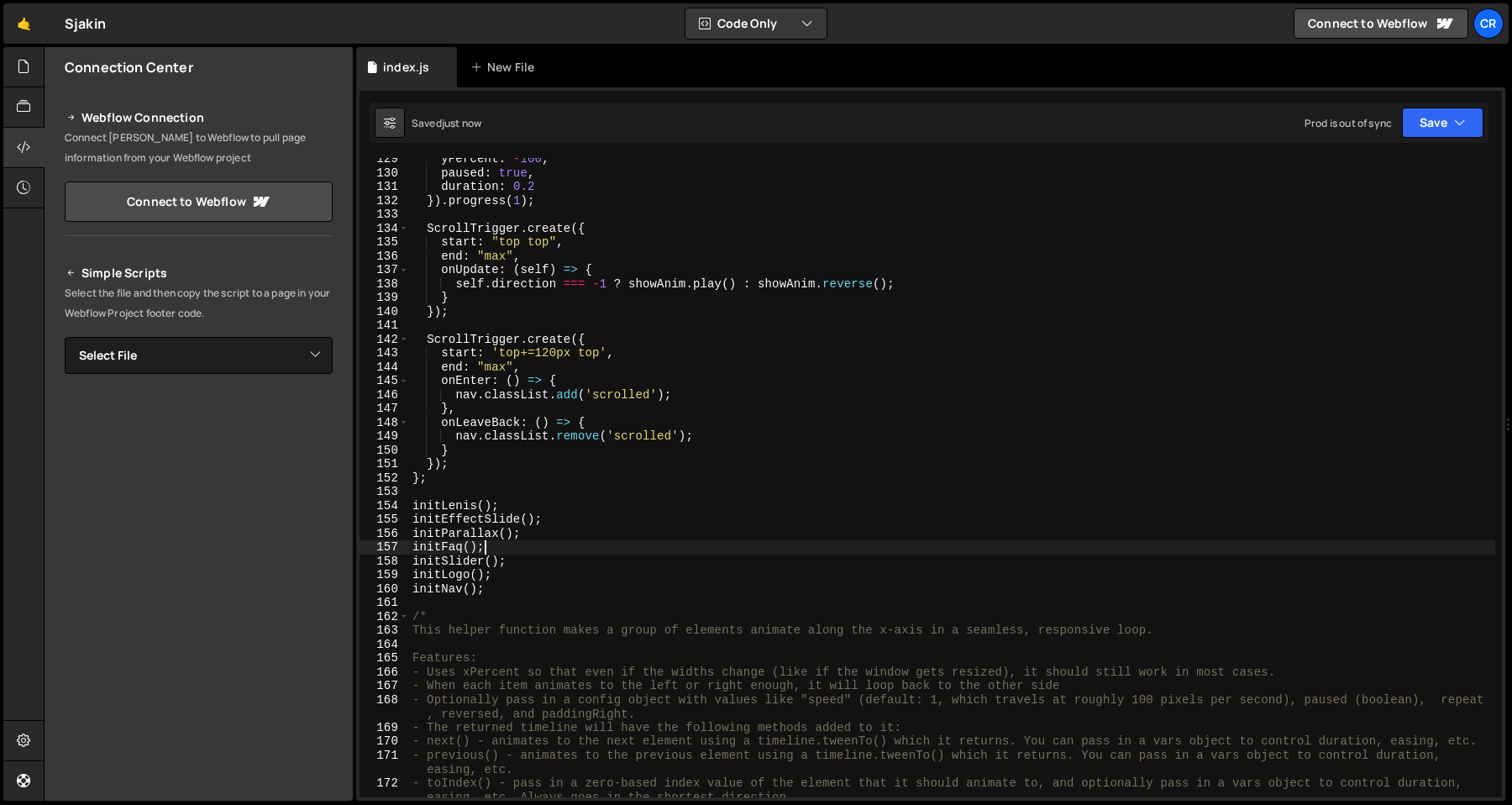
type textarea "initFaq();"
